Goal: Task Accomplishment & Management: Manage account settings

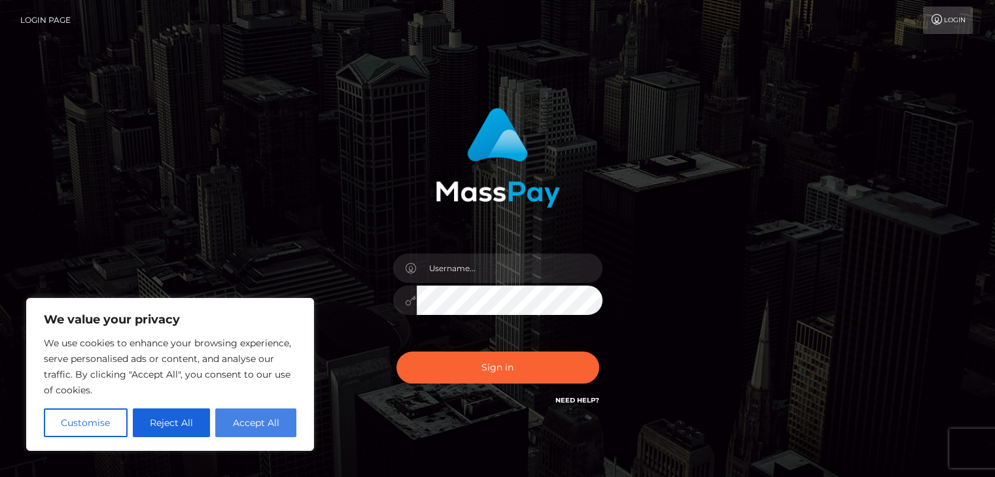
click at [234, 430] on button "Accept All" at bounding box center [255, 423] width 81 height 29
checkbox input "true"
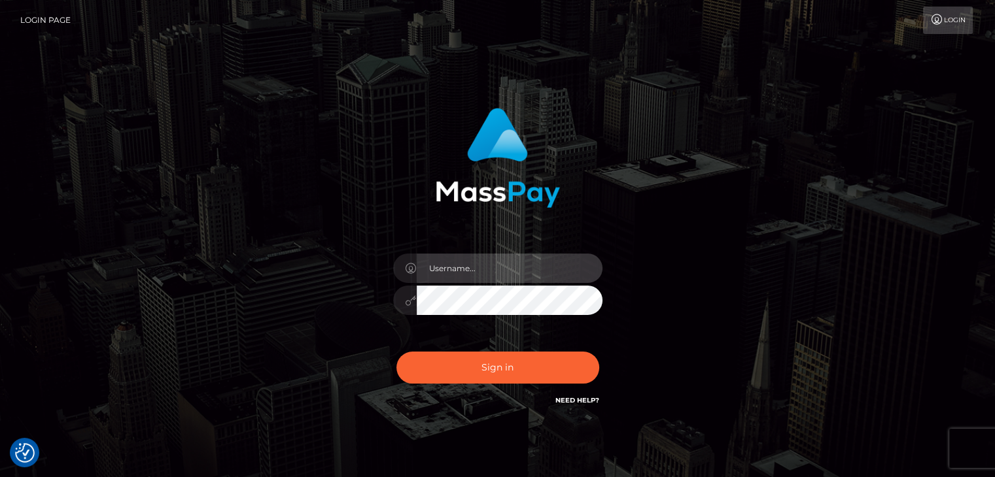
click at [476, 265] on input "text" at bounding box center [510, 268] width 186 height 29
click at [503, 280] on input "text" at bounding box center [510, 268] width 186 height 29
type input "enyayoruneko@gmail.com"
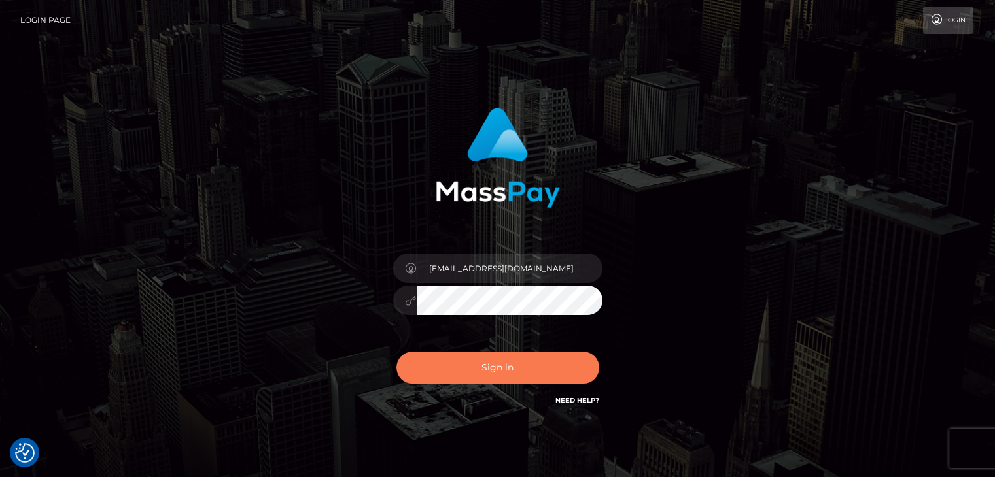
click at [547, 363] on button "Sign in" at bounding box center [497, 368] width 203 height 32
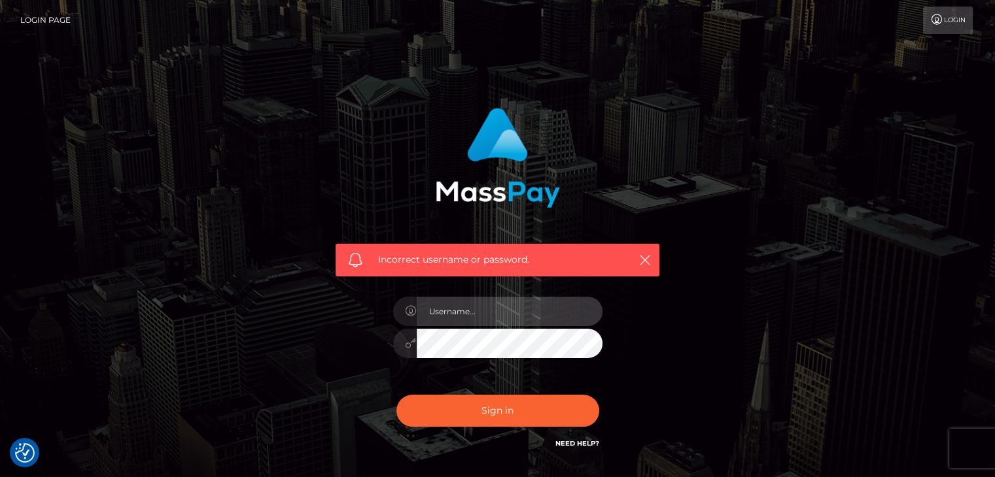
click at [534, 311] on input "text" at bounding box center [510, 311] width 186 height 29
type input "[EMAIL_ADDRESS][DOMAIN_NAME]"
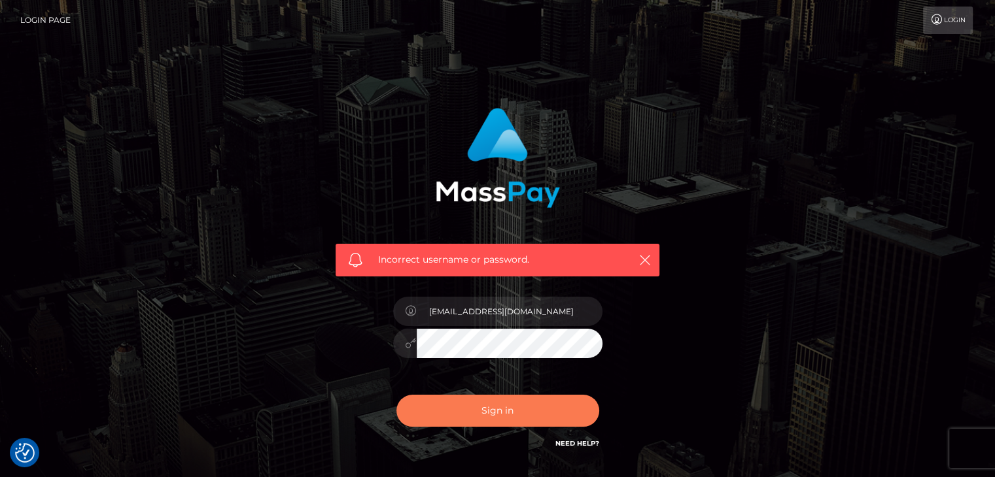
click at [538, 409] on button "Sign in" at bounding box center [497, 411] width 203 height 32
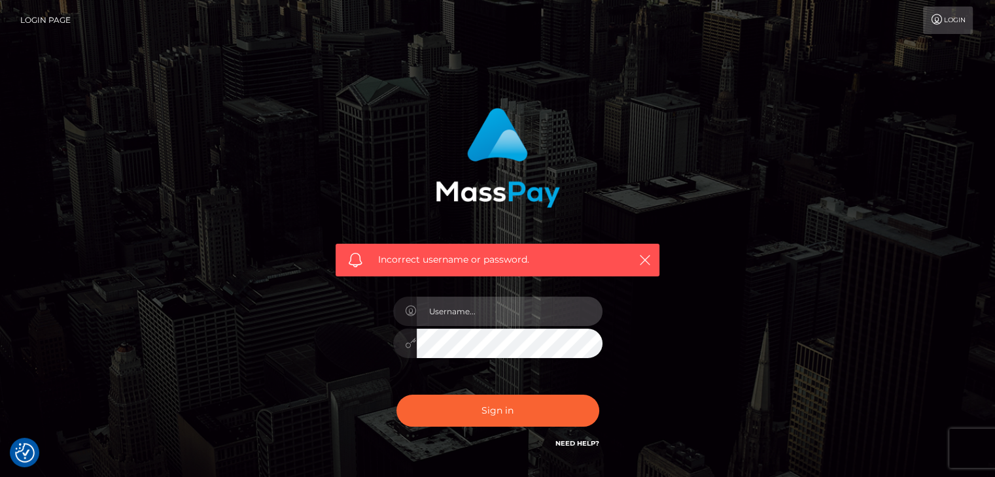
click at [522, 314] on input "text" at bounding box center [510, 311] width 186 height 29
click at [528, 310] on input "[EMAIL_ADDRESS][DOMAIN_NAME]" at bounding box center [510, 311] width 186 height 29
click at [528, 310] on input "enyayoruneko@gmail.com" at bounding box center [510, 311] width 186 height 29
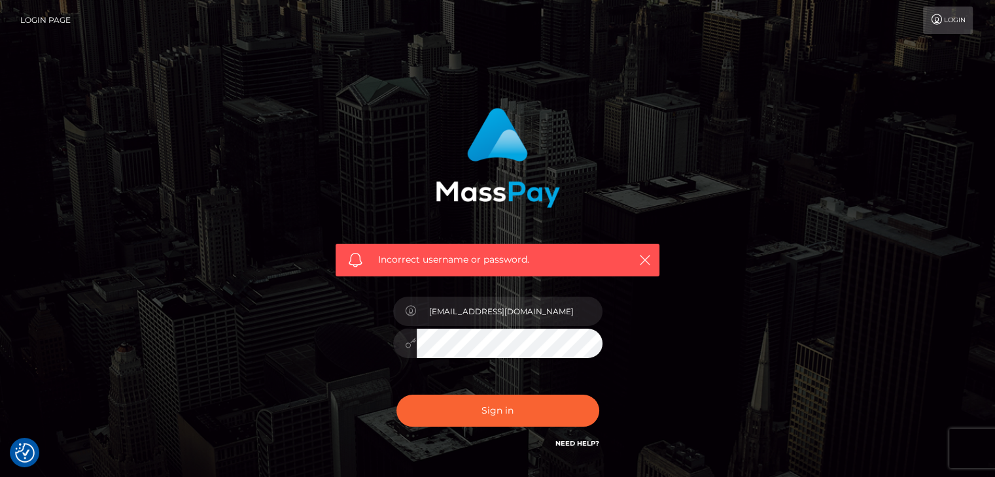
drag, startPoint x: 489, startPoint y: 313, endPoint x: 666, endPoint y: 309, distance: 177.3
click at [666, 309] on div "Incorrect username or password. enyayoruneko@gmail.com" at bounding box center [497, 279] width 343 height 363
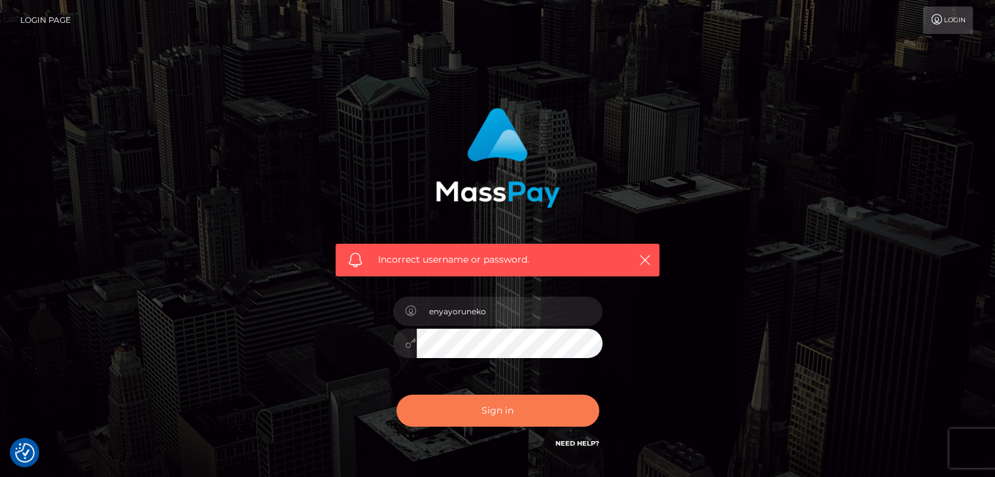
type input "enyayoruneko"
click at [472, 406] on button "Sign in" at bounding box center [497, 411] width 203 height 32
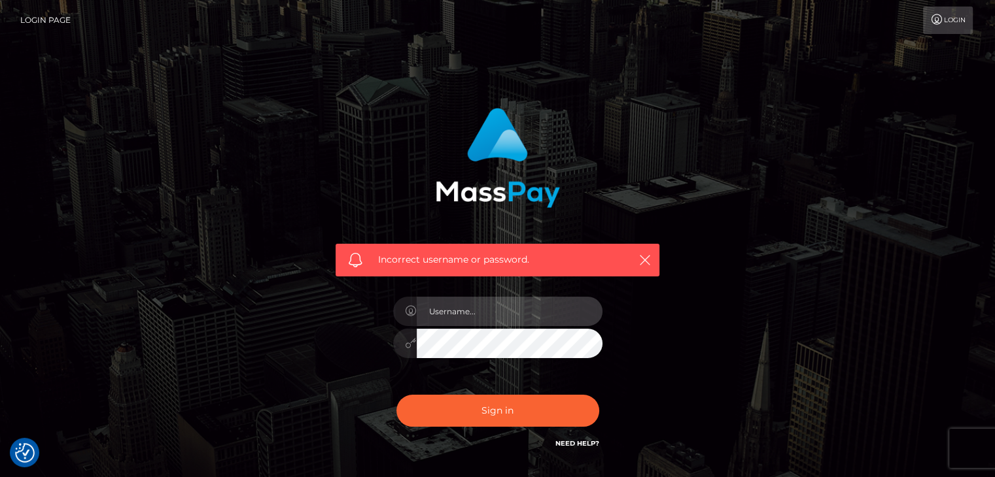
click at [520, 320] on input "text" at bounding box center [510, 311] width 186 height 29
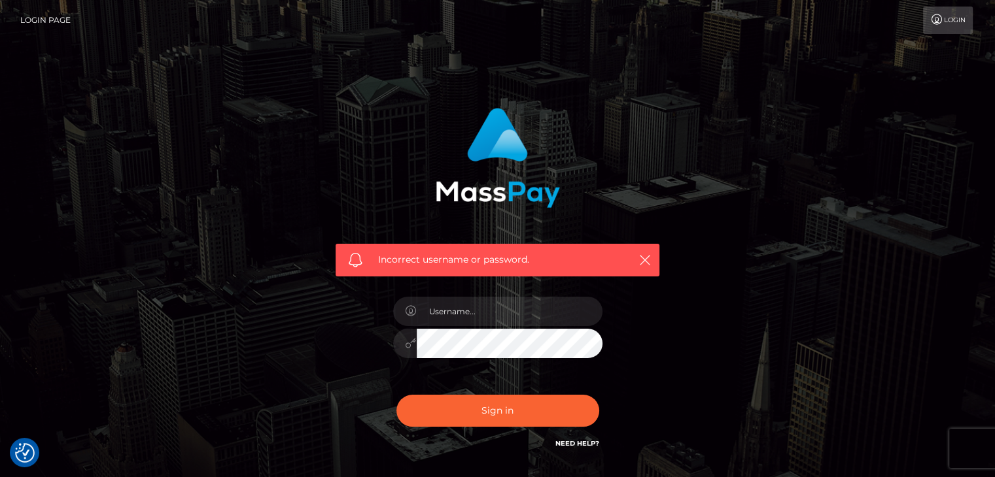
click at [572, 445] on link "Need Help?" at bounding box center [577, 443] width 44 height 9
click at [963, 14] on link "Login" at bounding box center [948, 20] width 50 height 27
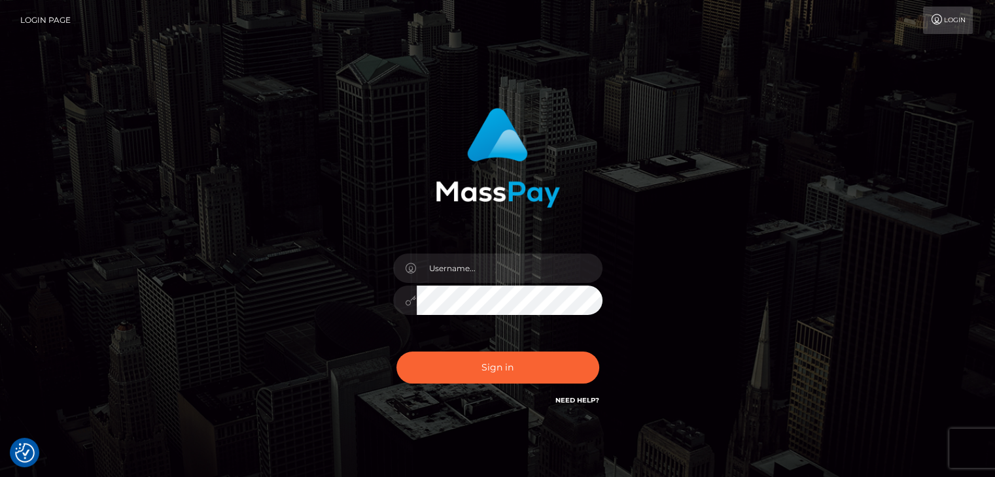
click at [961, 19] on link "Login" at bounding box center [948, 20] width 50 height 27
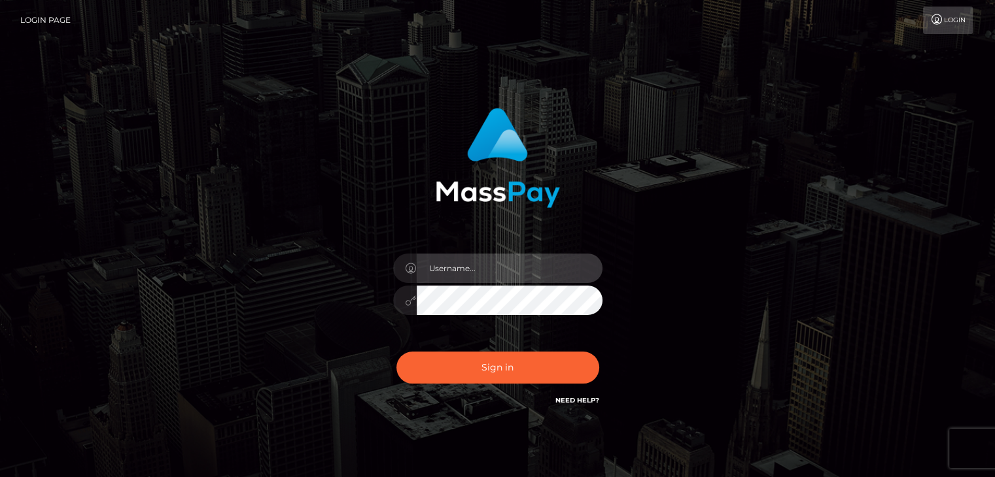
click at [515, 269] on input "text" at bounding box center [510, 268] width 186 height 29
type input "[EMAIL_ADDRESS][DOMAIN_NAME]"
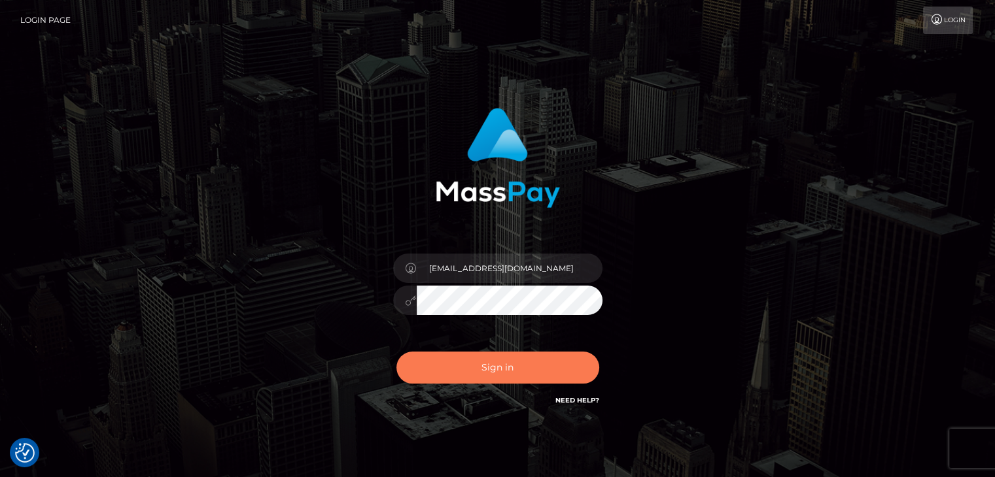
click at [519, 356] on button "Sign in" at bounding box center [497, 368] width 203 height 32
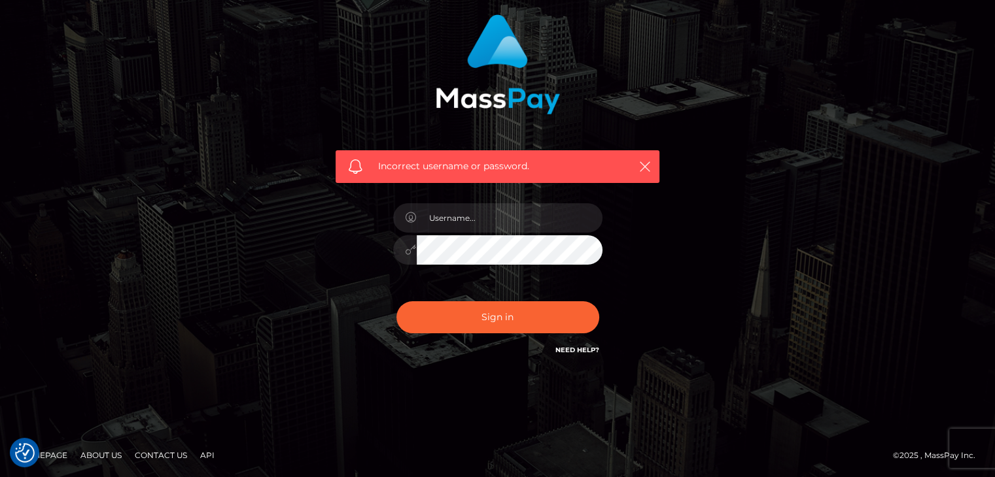
scroll to position [94, 0]
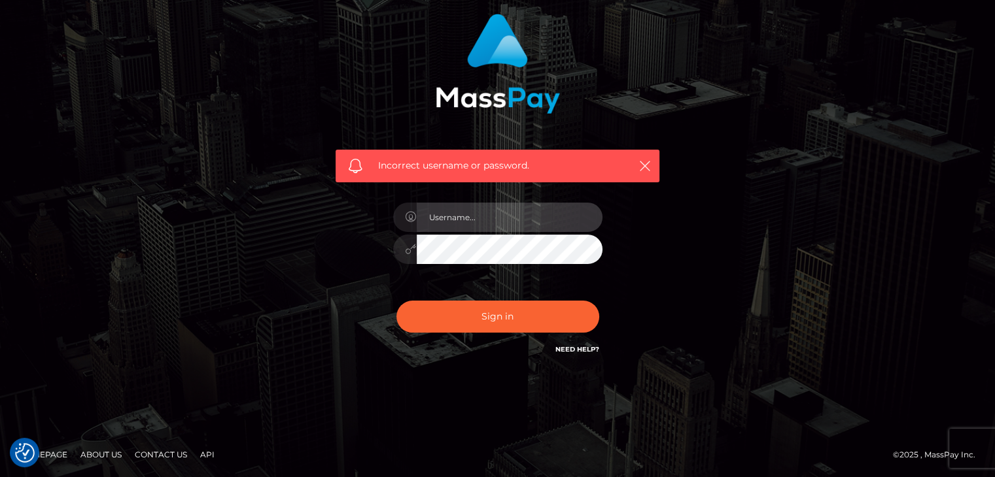
click at [522, 219] on input "text" at bounding box center [510, 217] width 186 height 29
click at [497, 221] on input "[EMAIL_ADDRESS][DOMAIN_NAME]" at bounding box center [510, 217] width 186 height 29
click at [497, 221] on input "enyayoruneko@gmail.com" at bounding box center [510, 217] width 186 height 29
click at [497, 221] on input "[EMAIL_ADDRESS][DOMAIN_NAME]" at bounding box center [510, 217] width 186 height 29
type input "hector"
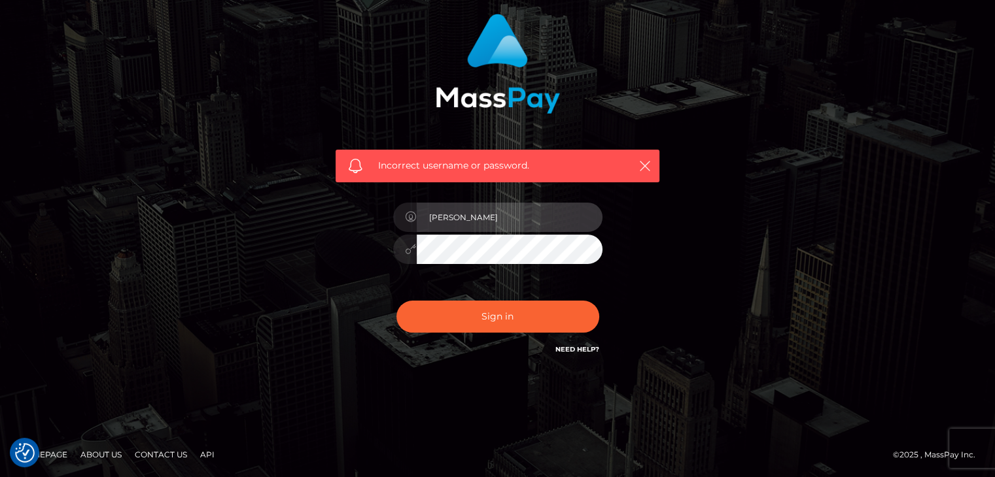
click at [396, 301] on button "Sign in" at bounding box center [497, 317] width 203 height 32
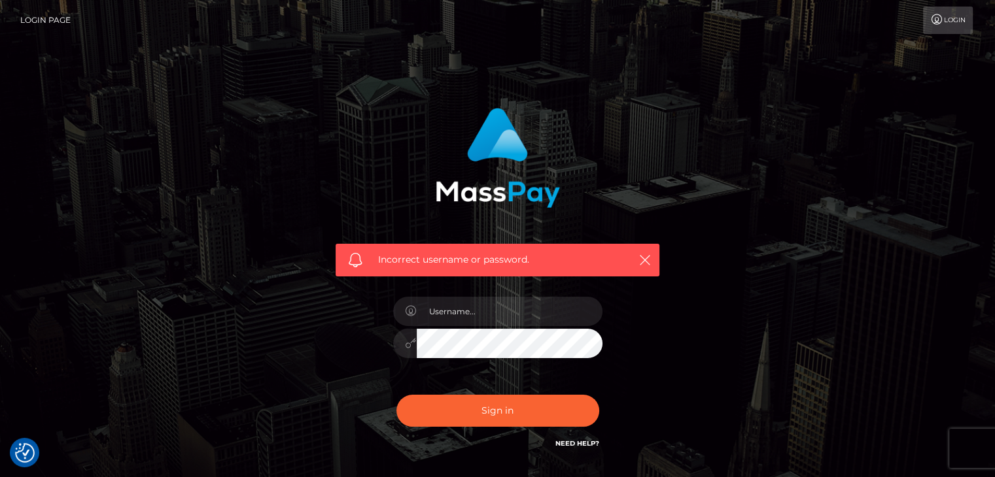
click at [37, 11] on link "Login Page" at bounding box center [45, 20] width 50 height 27
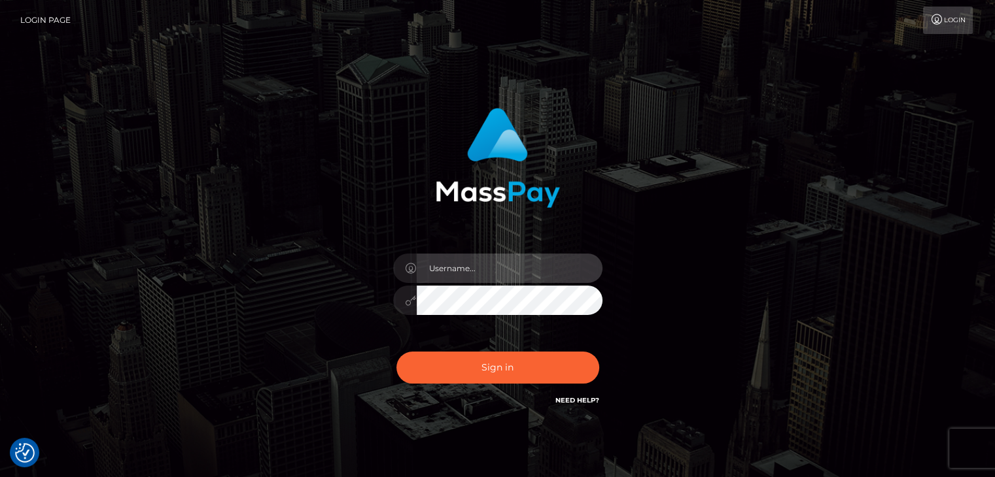
click at [541, 273] on input "text" at bounding box center [510, 268] width 186 height 29
drag, startPoint x: 561, startPoint y: 212, endPoint x: 555, endPoint y: 230, distance: 18.8
click at [561, 212] on div "Sign in" at bounding box center [497, 258] width 343 height 320
type input "[EMAIL_ADDRESS][DOMAIN_NAME]"
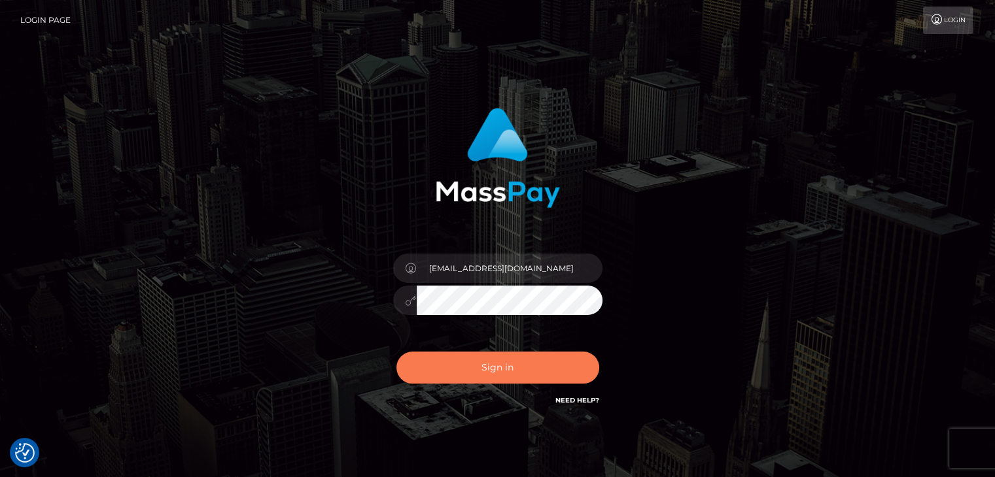
click at [533, 380] on button "Sign in" at bounding box center [497, 368] width 203 height 32
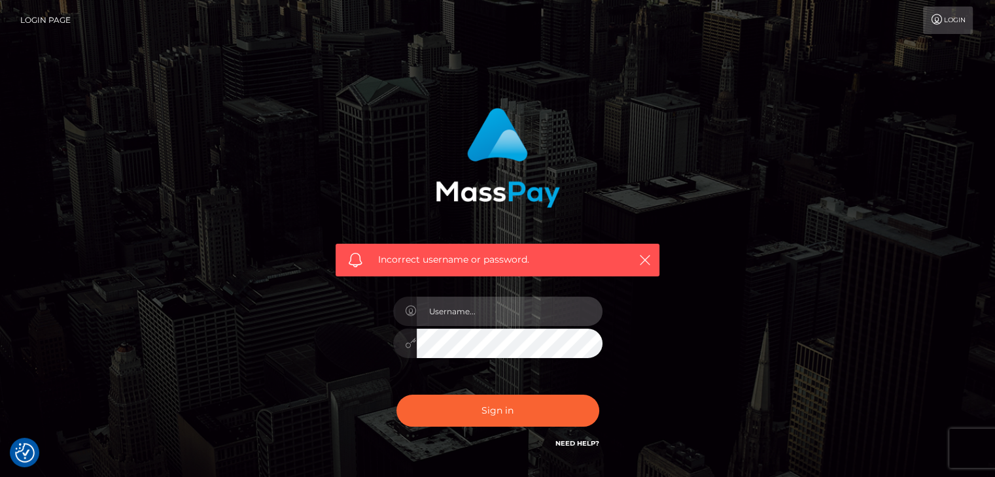
click at [529, 310] on input "text" at bounding box center [510, 311] width 186 height 29
type input "[EMAIL_ADDRESS][DOMAIN_NAME]"
click at [584, 320] on input "[EMAIL_ADDRESS][DOMAIN_NAME]" at bounding box center [510, 311] width 186 height 29
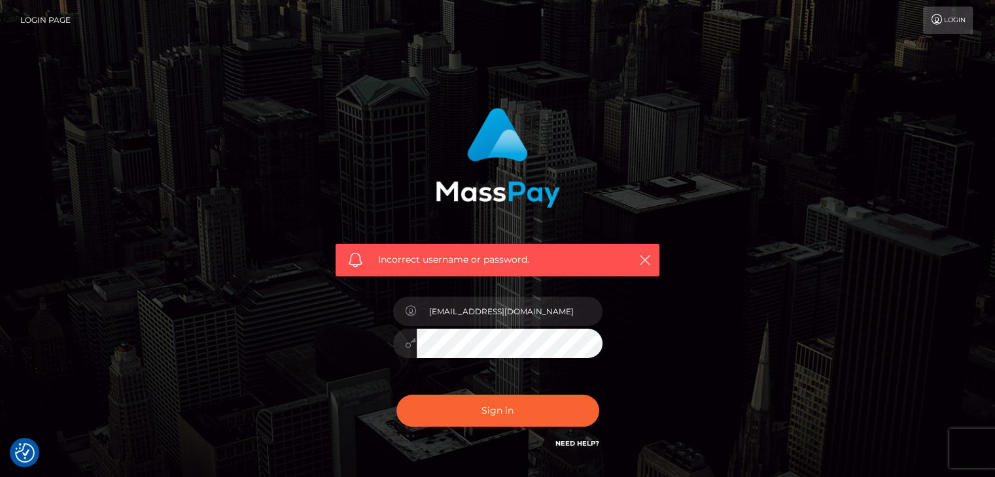
click at [584, 320] on input "[EMAIL_ADDRESS][DOMAIN_NAME]" at bounding box center [510, 311] width 186 height 29
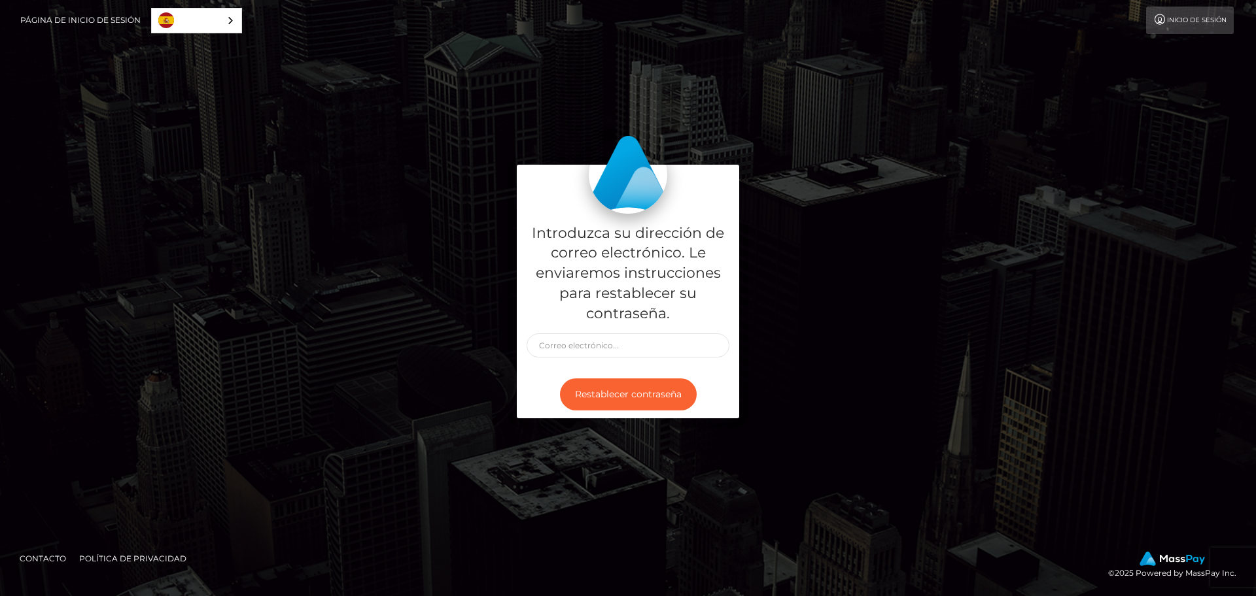
click at [1169, 22] on link "Inicio de sesión" at bounding box center [1190, 20] width 88 height 27
